Goal: Find specific page/section: Find specific page/section

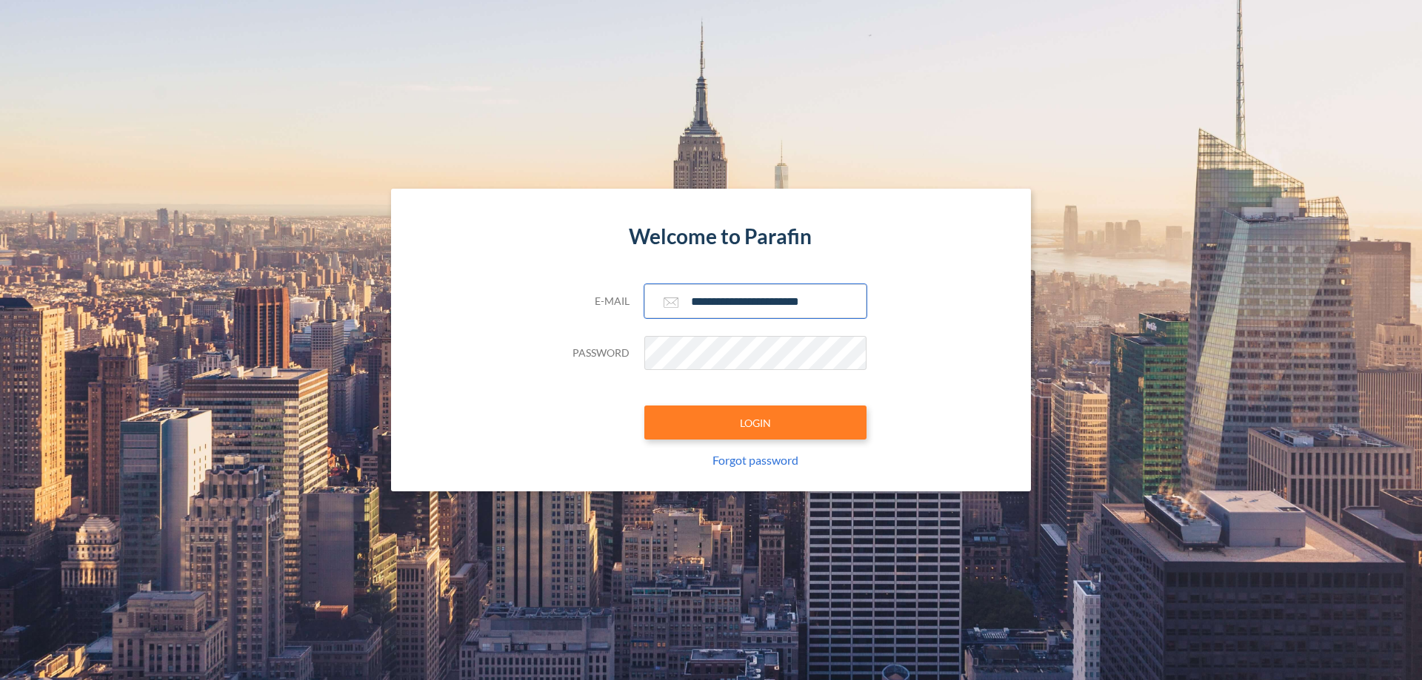
type input "**********"
click at [755, 423] on button "LOGIN" at bounding box center [755, 423] width 222 height 34
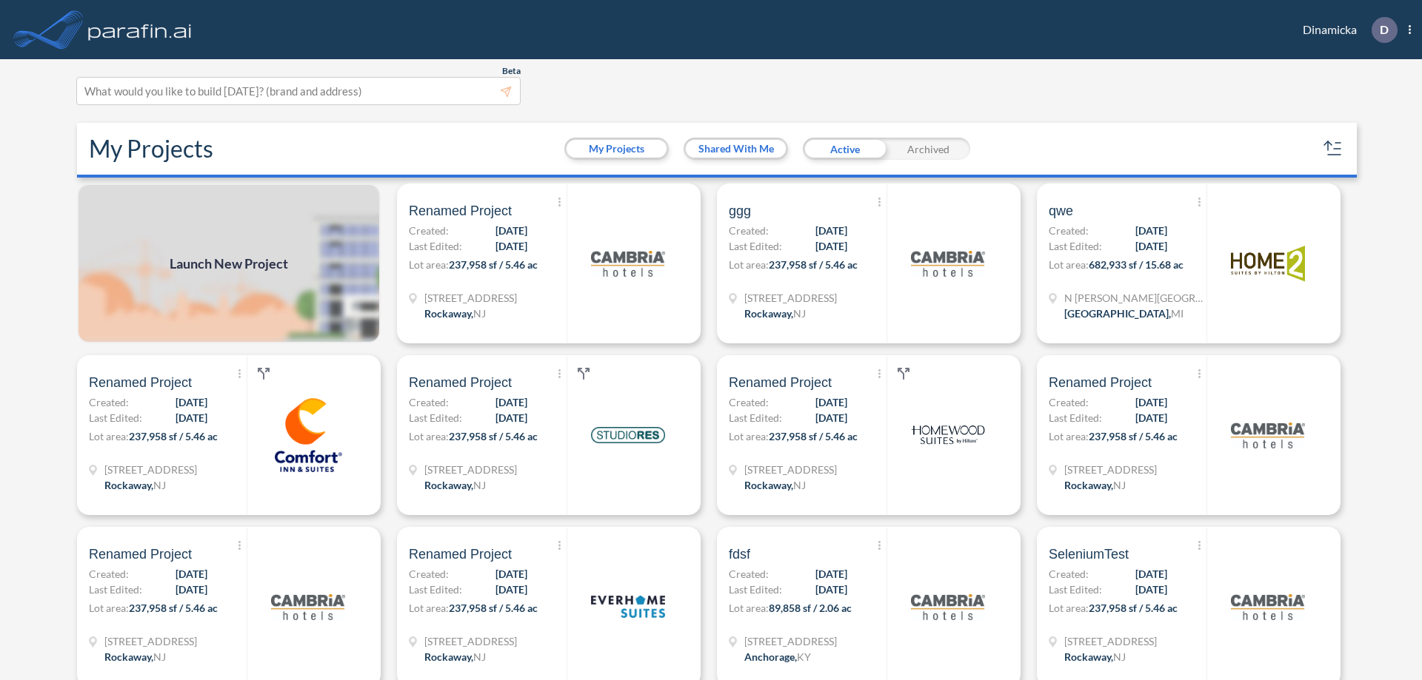
scroll to position [4, 0]
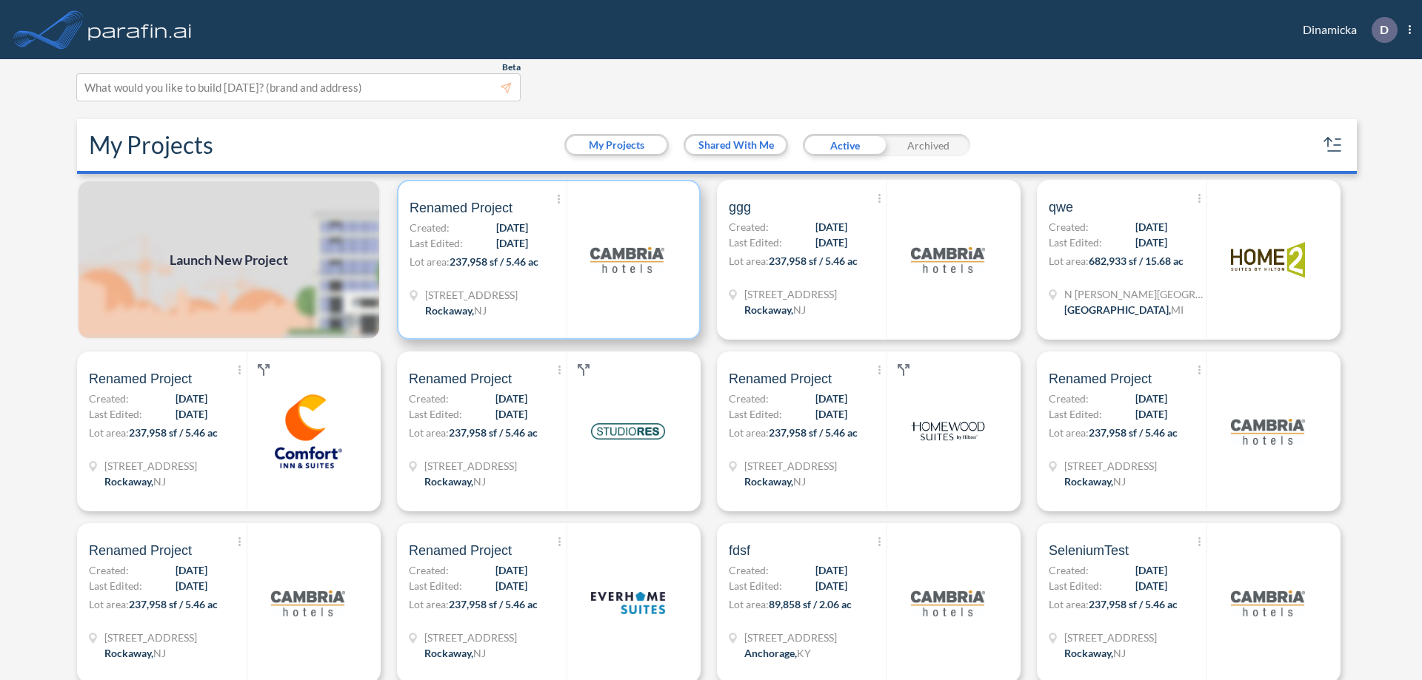
click at [546, 260] on p "Lot area: 237,958 sf / 5.46 ac" at bounding box center [487, 264] width 157 height 21
